Goal: Book appointment/travel/reservation

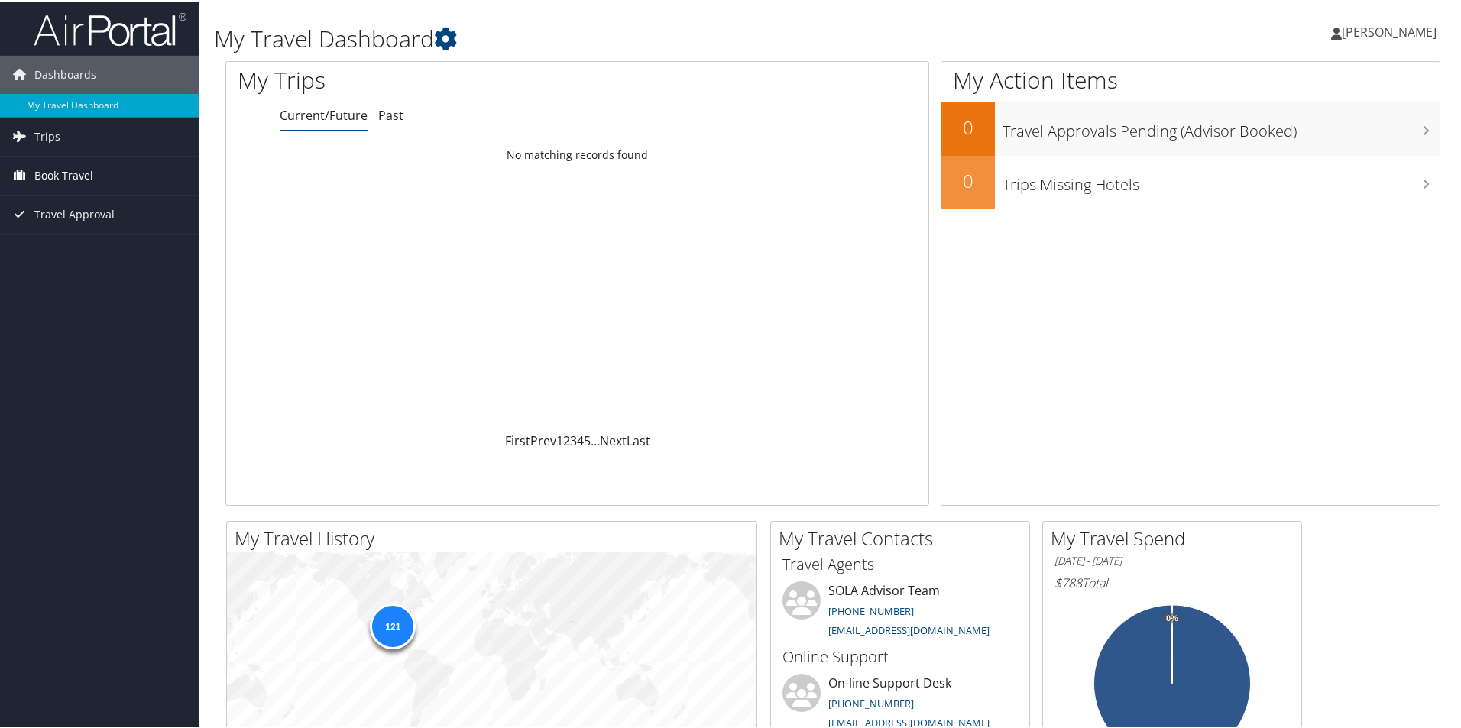
click at [76, 169] on span "Book Travel" at bounding box center [63, 174] width 59 height 38
click at [76, 228] on link "Book/Manage Online Trips" at bounding box center [99, 227] width 199 height 23
